Goal: Information Seeking & Learning: Learn about a topic

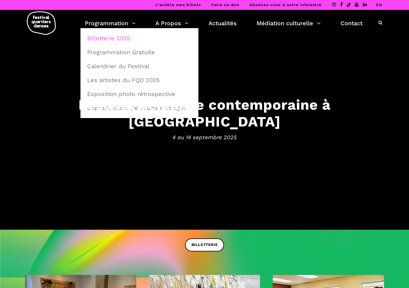
click at [114, 39] on link "Billetterie 2025" at bounding box center [140, 38] width 112 height 13
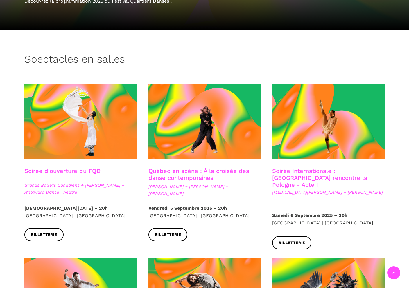
scroll to position [170, 0]
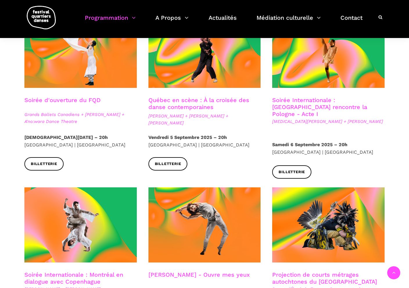
click at [206, 104] on link "Québec en scène : À la croisée des danse contemporaines" at bounding box center [198, 104] width 101 height 14
click at [337, 104] on link "Soirée Internationale : Montréal rencontre la Pologne - Acte I" at bounding box center [319, 107] width 95 height 21
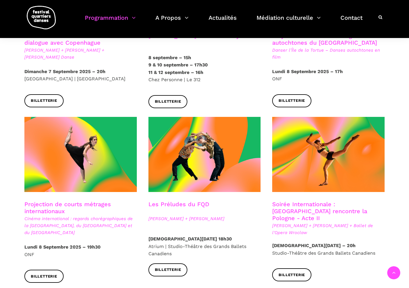
scroll to position [416, 0]
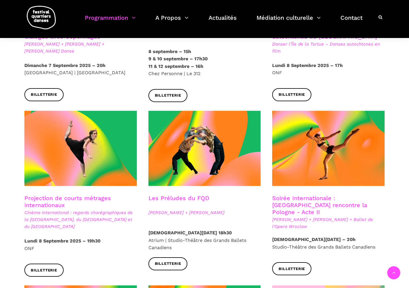
click at [358, 216] on span "Béatrice Larrivée + Cai Glover + Ballet de l'Opera Wroclaw" at bounding box center [328, 223] width 112 height 14
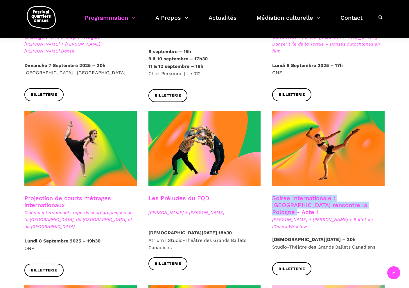
drag, startPoint x: 367, startPoint y: 200, endPoint x: 272, endPoint y: 191, distance: 94.5
click at [272, 195] on h3 "Soirée Internationale : Montréal rencontre la Pologne - Acte II" at bounding box center [325, 205] width 107 height 21
copy link "Soirée Internationale : Montréal rencontre la Pologne - Acte II"
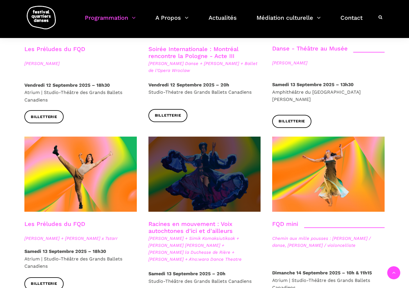
scroll to position [755, 0]
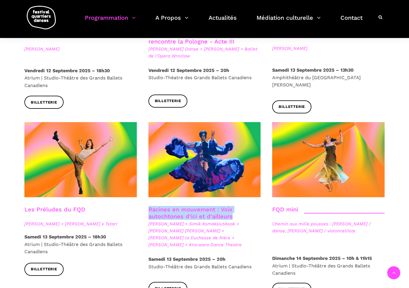
drag, startPoint x: 237, startPoint y: 199, endPoint x: 146, endPoint y: 187, distance: 91.7
click at [146, 187] on div "Racines en mouvement : Voix autochtones d'ici et d'ailleurs Nina Segalowitz + S…" at bounding box center [205, 213] width 124 height 182
copy div "Racines en mouvement : Voix autochtones d'ici et d'ailleurs"
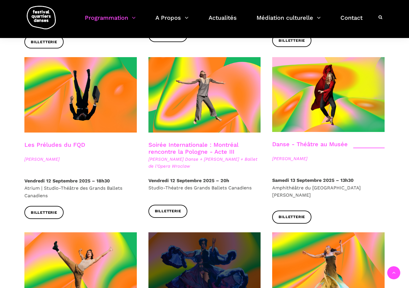
scroll to position [635, 0]
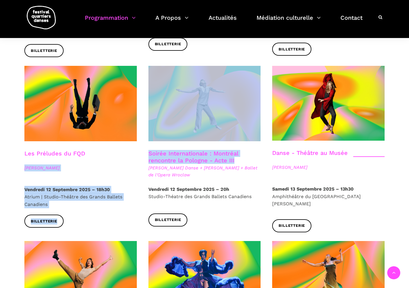
drag, startPoint x: 235, startPoint y: 147, endPoint x: 139, endPoint y: 141, distance: 96.6
click at [139, 141] on div "Spectacles en salles Soirée d'ouverture du FQD Grands Ballets Canadiens + Charl…" at bounding box center [204, 64] width 383 height 1095
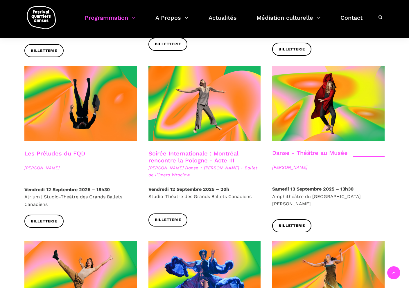
click at [232, 168] on div "Soirée Internationale : Montréal rencontre la Pologne - Acte III Hélène Simonea…" at bounding box center [205, 168] width 124 height 36
drag, startPoint x: 240, startPoint y: 150, endPoint x: 149, endPoint y: 141, distance: 90.7
click at [149, 150] on h3 "Soirée Internationale : Montréal rencontre la Pologne - Acte III" at bounding box center [201, 157] width 107 height 15
copy link "Soirée Internationale : Montréal rencontre la Pologne - Acte III"
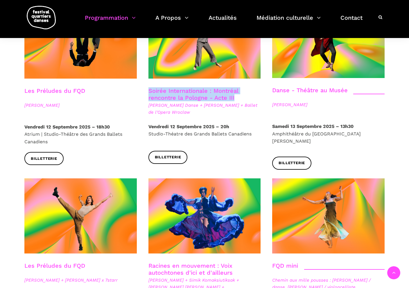
scroll to position [706, 0]
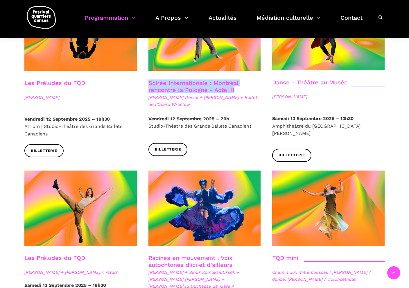
click at [224, 255] on link "Racines en mouvement : Voix autochtones d'ici et d'ailleurs" at bounding box center [190, 262] width 84 height 14
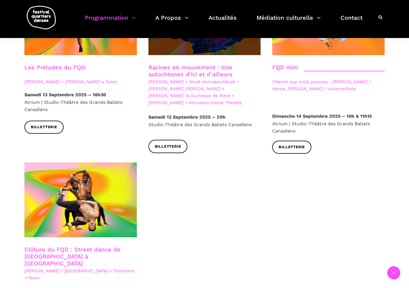
scroll to position [900, 0]
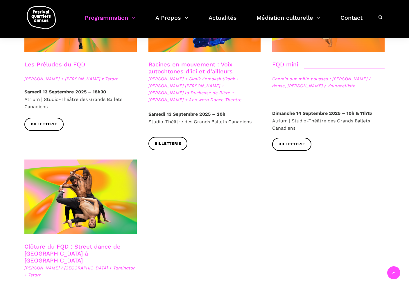
click at [98, 243] on h3 "Clôture du FQD : Street dance de Copenhague à Montréal" at bounding box center [77, 253] width 107 height 21
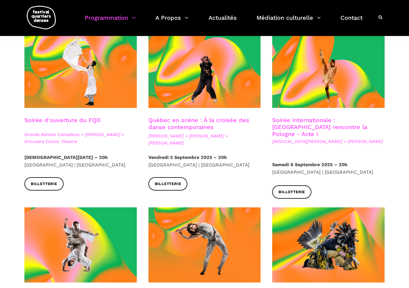
scroll to position [0, 0]
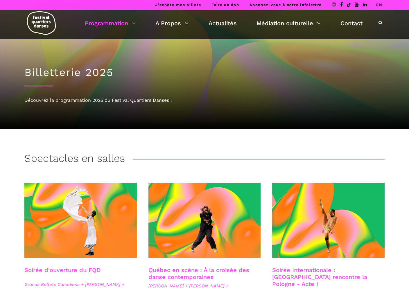
click at [380, 6] on link "EN" at bounding box center [379, 5] width 6 height 4
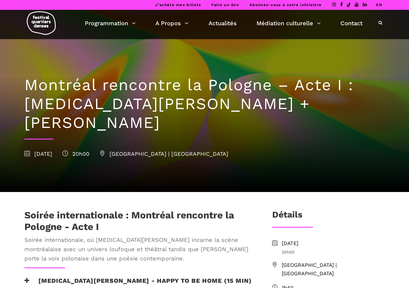
click at [284, 107] on h1 "Montréal rencontre la Pologne – Acte I : Kyra Jean Green + Janusz Orlik" at bounding box center [204, 104] width 360 height 56
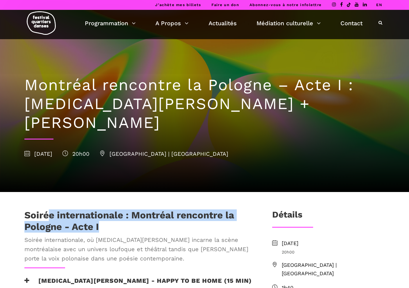
drag, startPoint x: 103, startPoint y: 211, endPoint x: 53, endPoint y: 197, distance: 51.8
click at [53, 210] on h1 "Soirée internationale : Montréal rencontre la Pologne - Acte I" at bounding box center [138, 221] width 229 height 23
click at [107, 213] on h1 "Soirée internationale : Montréal rencontre la Pologne - Acte I" at bounding box center [138, 221] width 229 height 23
drag, startPoint x: 101, startPoint y: 208, endPoint x: 25, endPoint y: 195, distance: 77.1
click at [25, 210] on h1 "Soirée internationale : Montréal rencontre la Pologne - Acte I" at bounding box center [138, 221] width 229 height 23
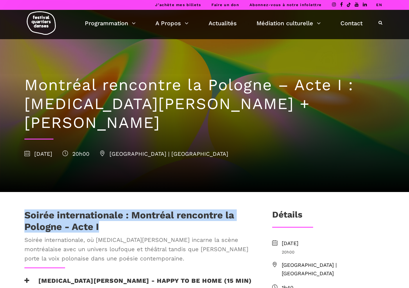
copy h1 "Soirée internationale : Montréal rencontre la Pologne - Acte I"
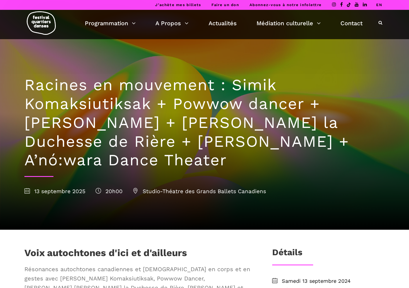
click at [380, 4] on link "EN" at bounding box center [379, 5] width 6 height 4
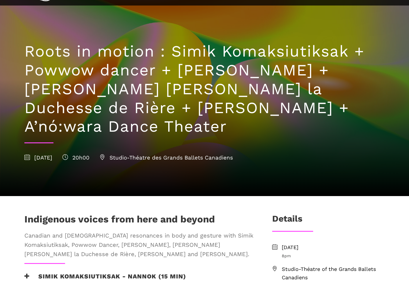
scroll to position [34, 0]
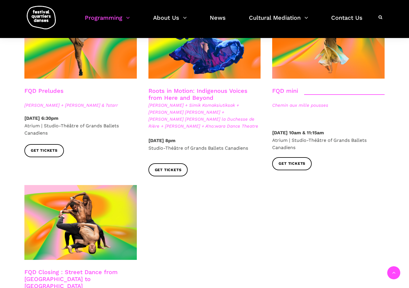
scroll to position [926, 0]
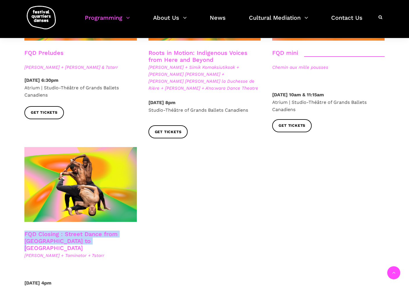
drag, startPoint x: 105, startPoint y: 210, endPoint x: 22, endPoint y: 197, distance: 83.7
click at [22, 197] on div "FQD Closing : Street Dance from [GEOGRAPHIC_DATA] to [GEOGRAPHIC_DATA] [PERSON_…" at bounding box center [81, 237] width 124 height 181
copy div "FQD Closing : Street Dance from [GEOGRAPHIC_DATA] to [GEOGRAPHIC_DATA]"
